Goal: Task Accomplishment & Management: Use online tool/utility

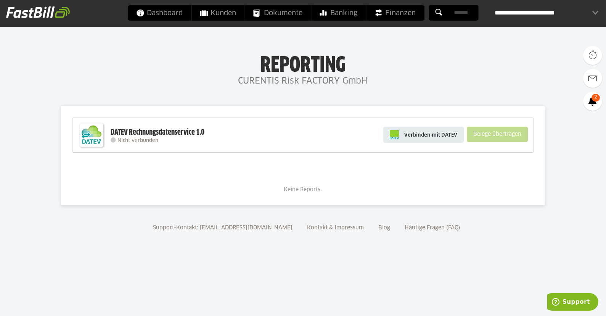
click at [424, 136] on span "Verbinden mit DATEV" at bounding box center [430, 135] width 53 height 8
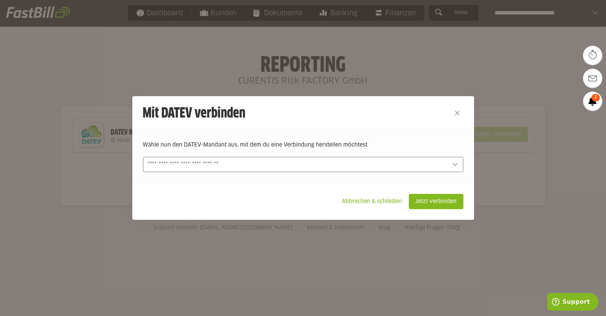
click at [455, 164] on icon at bounding box center [455, 164] width 6 height 6
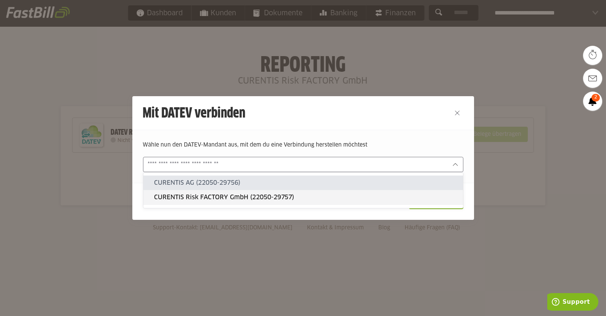
click at [276, 198] on slot "CURENTIS Risk FACTORY GmbH (22050-29757)" at bounding box center [305, 197] width 303 height 8
type input "**********"
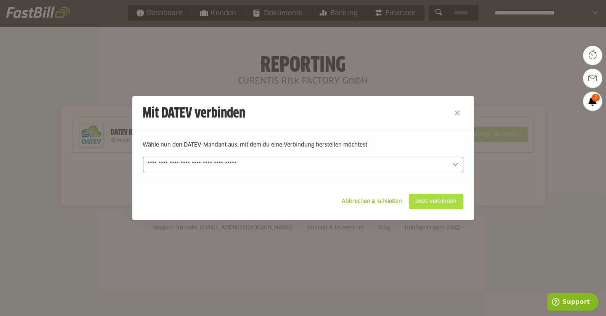
click at [441, 202] on slot "Jetzt verbinden" at bounding box center [436, 201] width 54 height 14
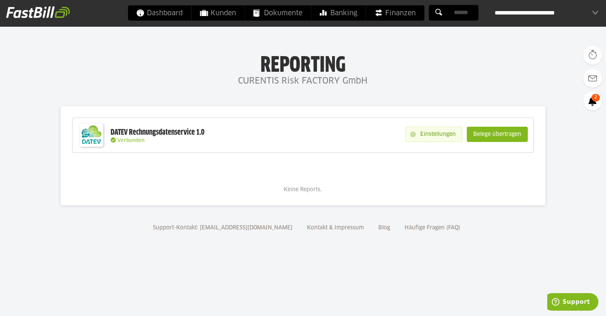
click at [425, 135] on slot "Einstellungen" at bounding box center [438, 134] width 46 height 14
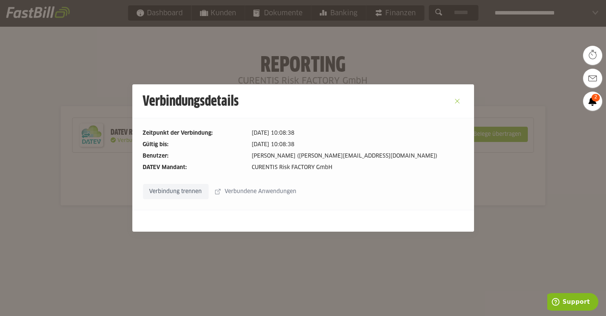
click at [457, 103] on button "Close" at bounding box center [457, 101] width 12 height 12
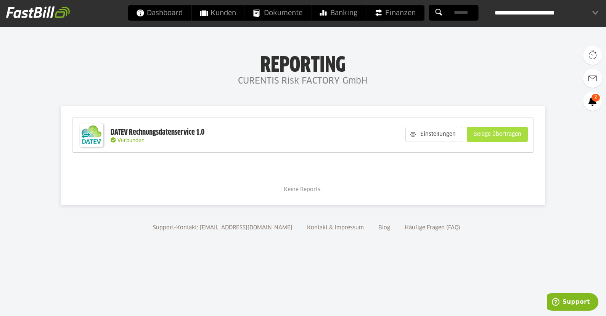
click at [484, 133] on slot "Belege übertragen" at bounding box center [497, 134] width 60 height 14
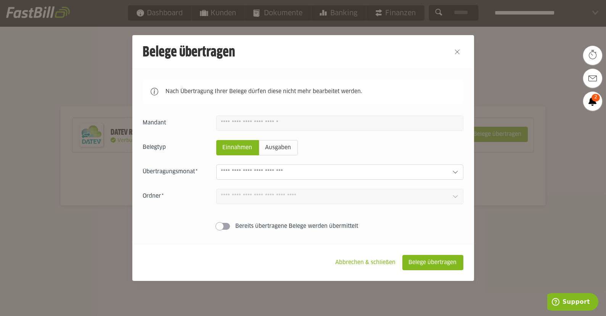
click at [455, 173] on icon at bounding box center [455, 172] width 6 height 6
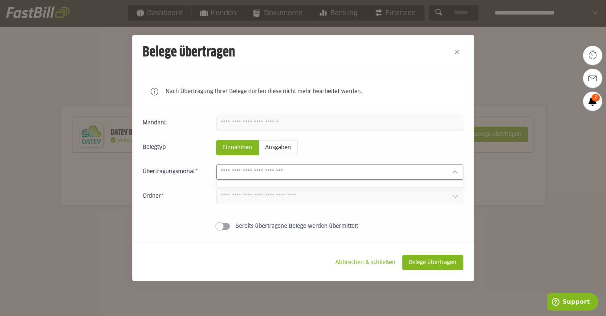
click at [455, 173] on icon at bounding box center [455, 172] width 6 height 6
click at [222, 226] on span at bounding box center [219, 226] width 8 height 8
click at [456, 172] on icon at bounding box center [455, 172] width 6 height 6
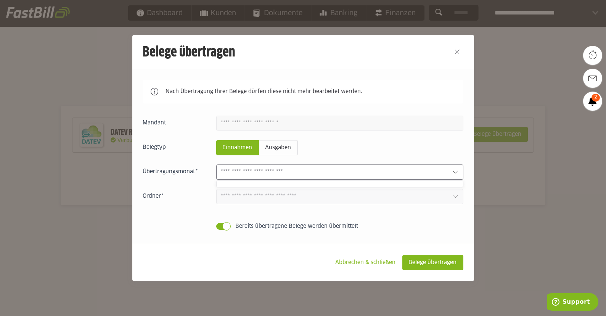
click at [456, 172] on icon at bounding box center [455, 172] width 6 height 6
click at [227, 226] on span at bounding box center [226, 226] width 8 height 8
click at [456, 53] on button "Close" at bounding box center [457, 52] width 12 height 12
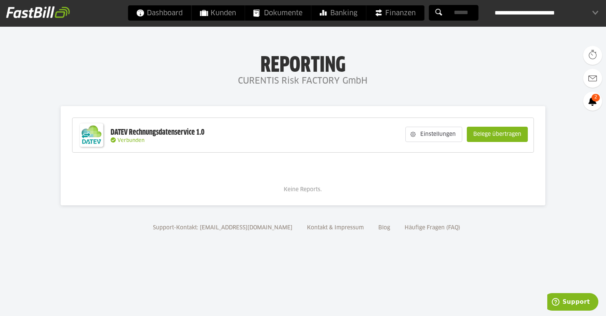
click at [594, 11] on div "**********" at bounding box center [546, 12] width 104 height 15
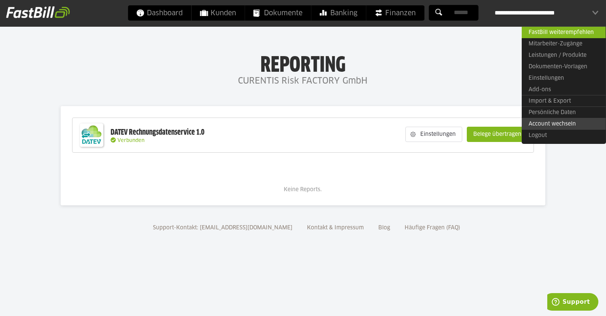
click at [545, 121] on link "Account wechseln" at bounding box center [563, 124] width 84 height 12
